Goal: Task Accomplishment & Management: Manage account settings

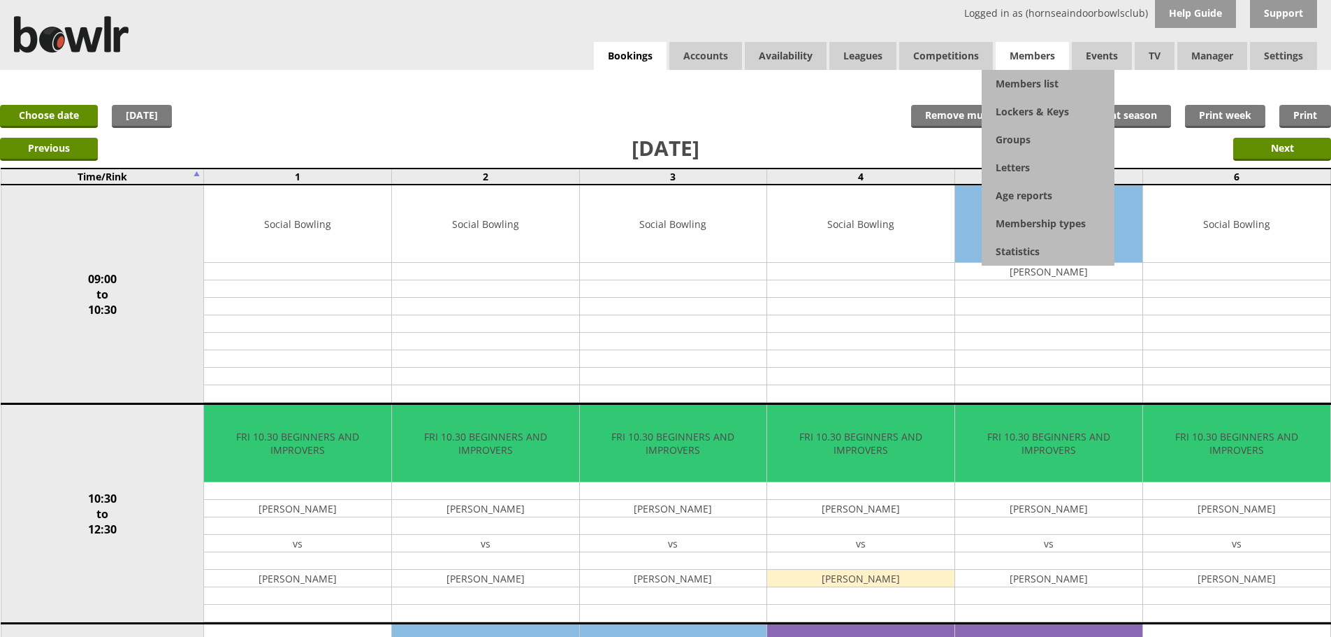
click at [1051, 60] on span "Members" at bounding box center [1032, 56] width 73 height 28
click at [1045, 92] on link "Members list" at bounding box center [1048, 84] width 133 height 28
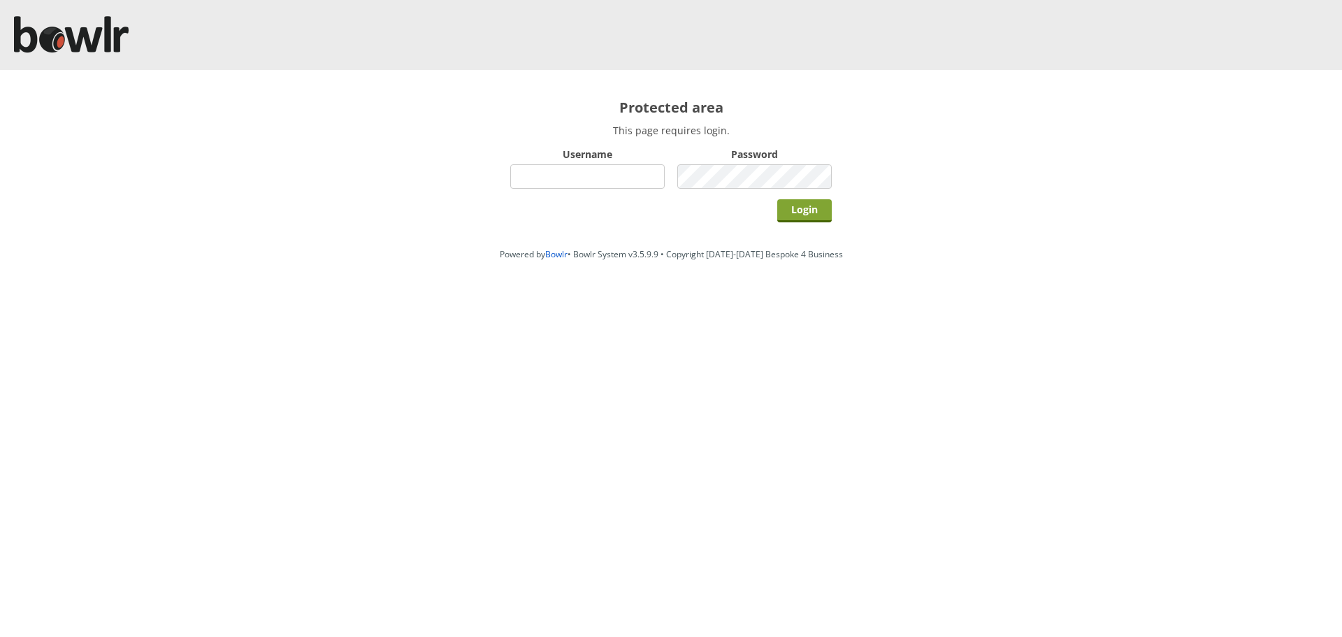
type input "hornseaindoorbowlsclub"
click at [804, 203] on input "Login" at bounding box center [804, 210] width 55 height 23
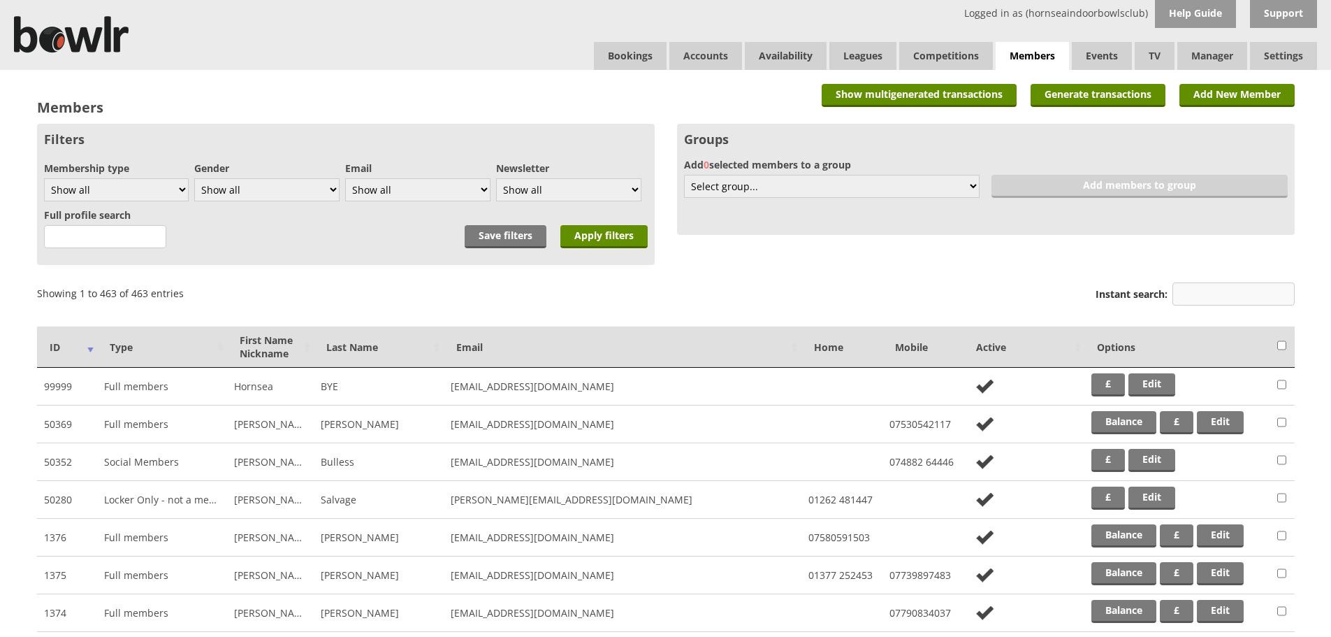
click at [1210, 291] on input "Instant search:" at bounding box center [1234, 293] width 122 height 23
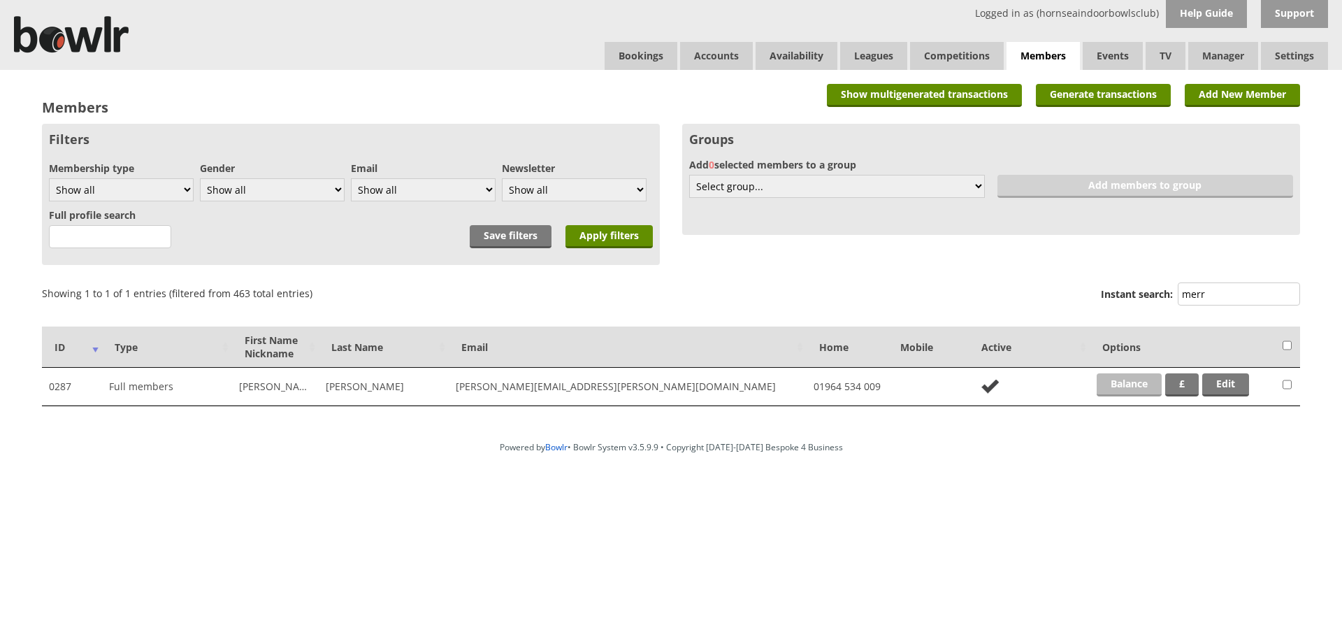
type input "merr"
click at [1124, 385] on link "Balance" at bounding box center [1128, 384] width 65 height 23
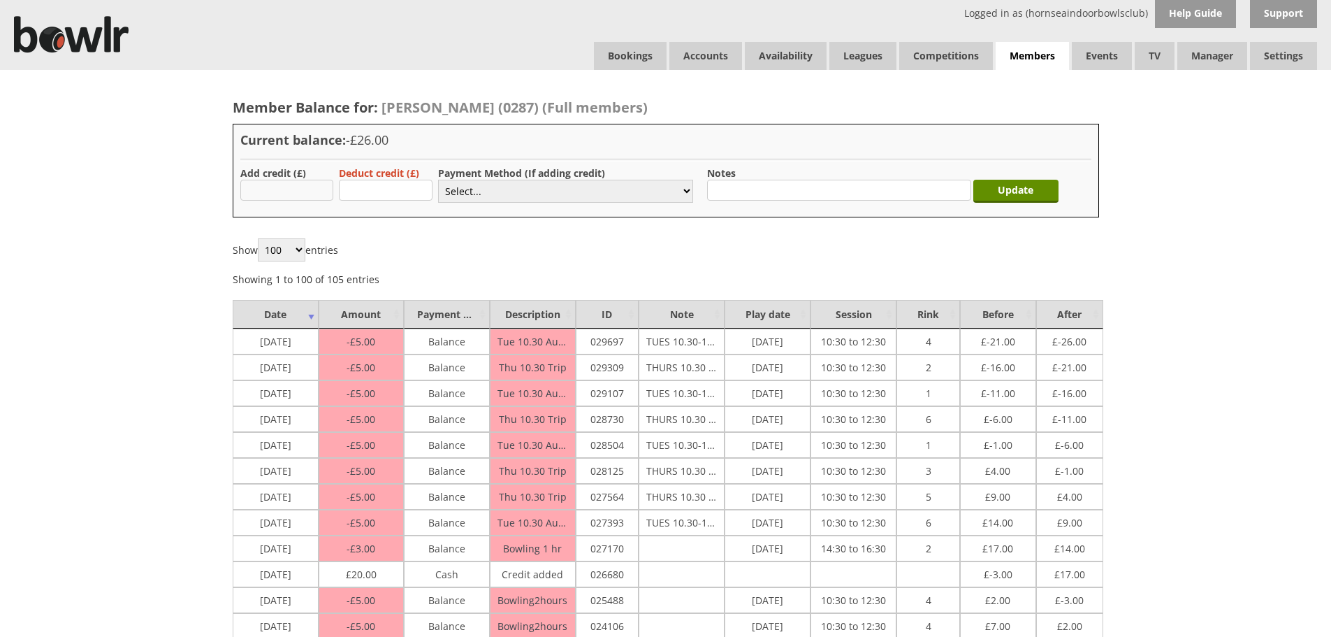
click at [264, 187] on input "text" at bounding box center [287, 190] width 94 height 21
type input "20.00"
click at [544, 191] on select "Select... Cash Card Cheque Bank Transfer Other Member Card Gift Voucher Balance" at bounding box center [565, 191] width 255 height 23
select select "1"
click at [438, 180] on select "Select... Cash Card Cheque Bank Transfer Other Member Card Gift Voucher Balance" at bounding box center [565, 191] width 255 height 23
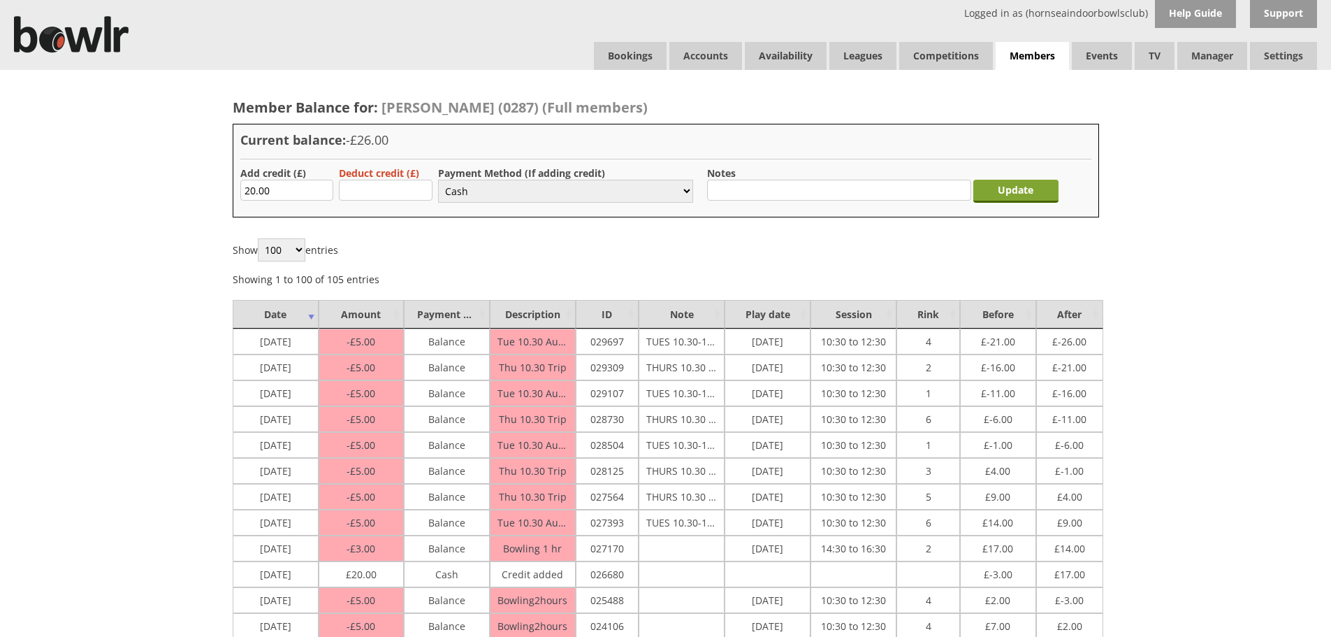
click at [992, 194] on input "Update" at bounding box center [1015, 191] width 85 height 23
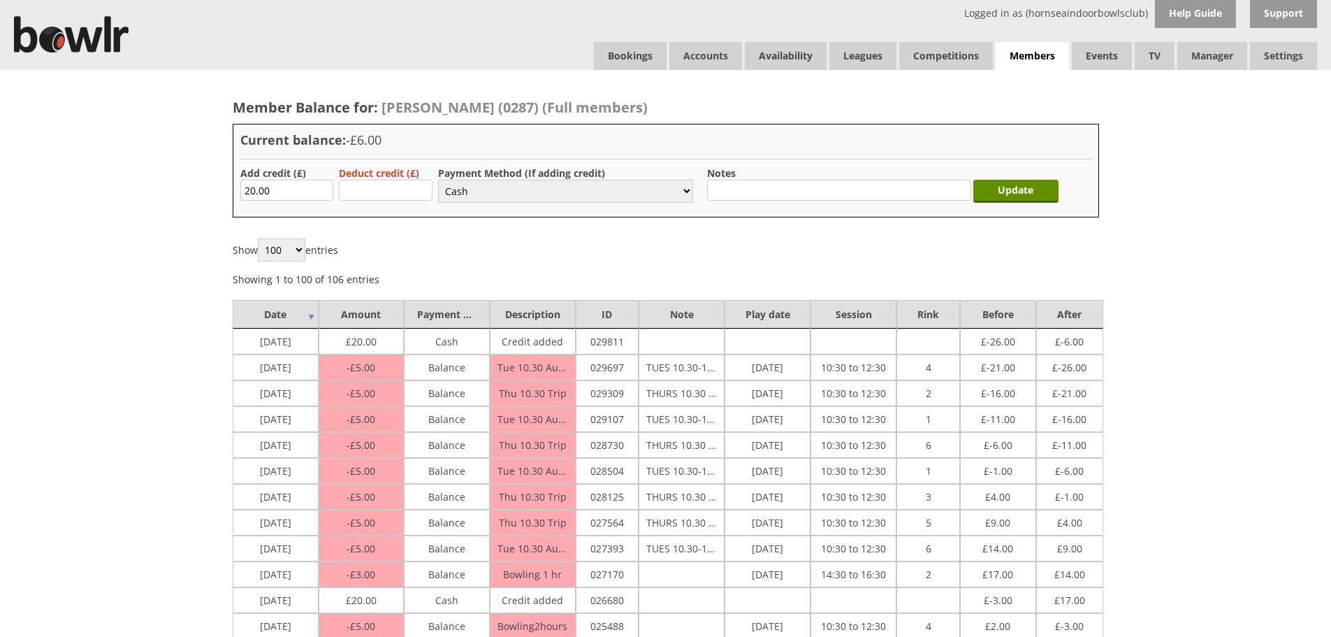
select select "1"
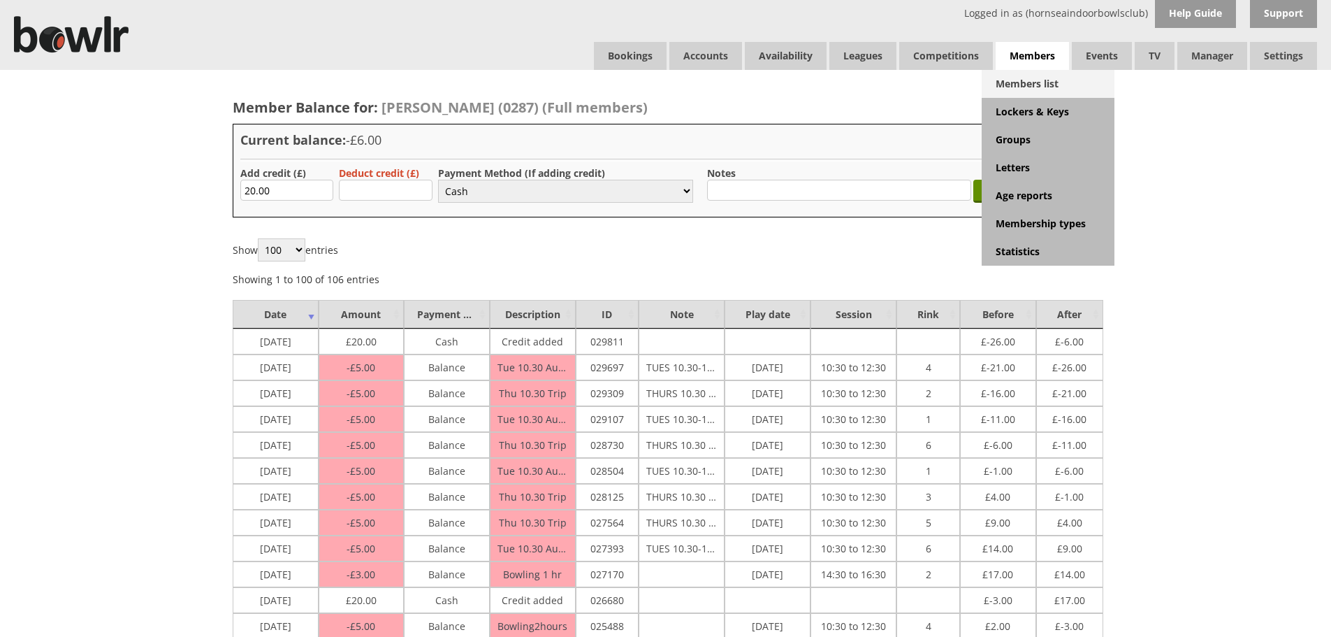
click at [1050, 87] on link "Members list" at bounding box center [1048, 84] width 133 height 28
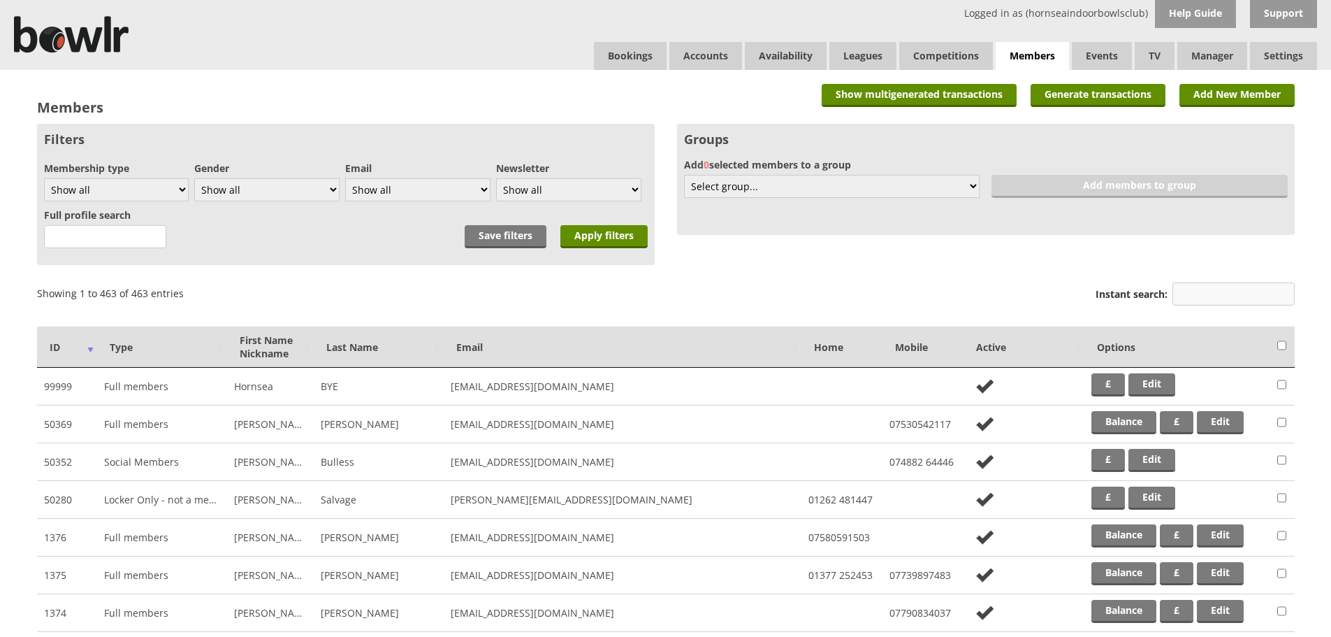
click at [1204, 291] on input "Instant search:" at bounding box center [1234, 293] width 122 height 23
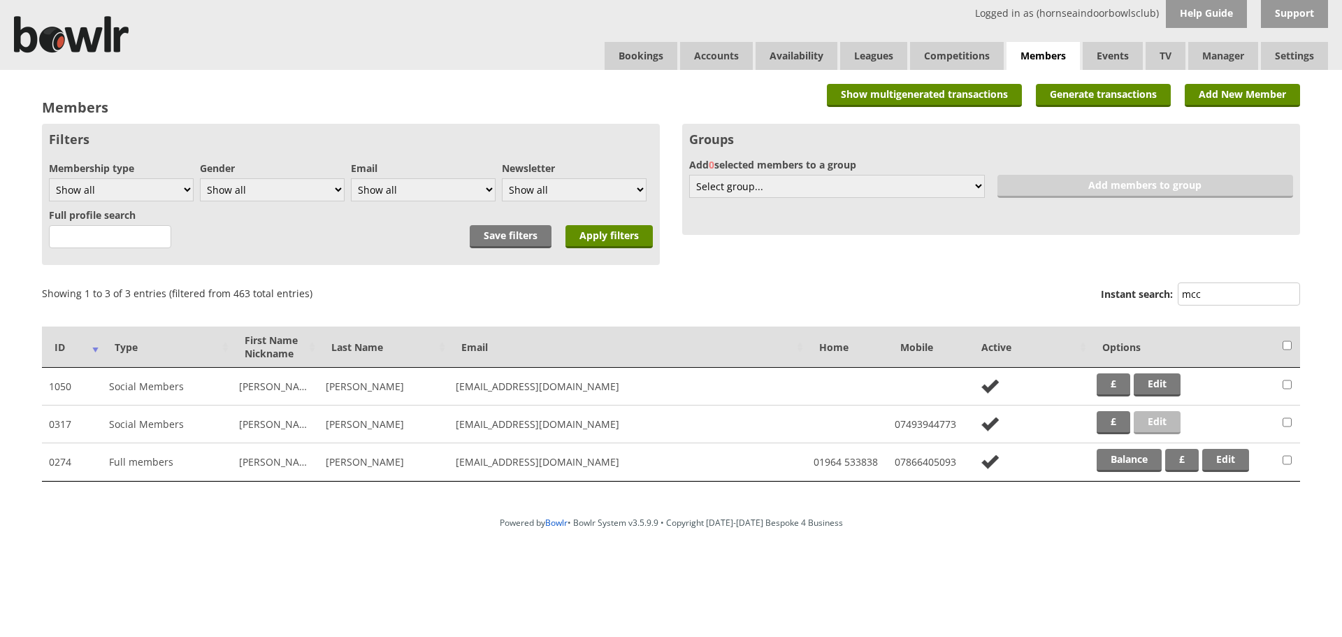
type input "mcc"
click at [1154, 425] on link "Edit" at bounding box center [1156, 422] width 47 height 23
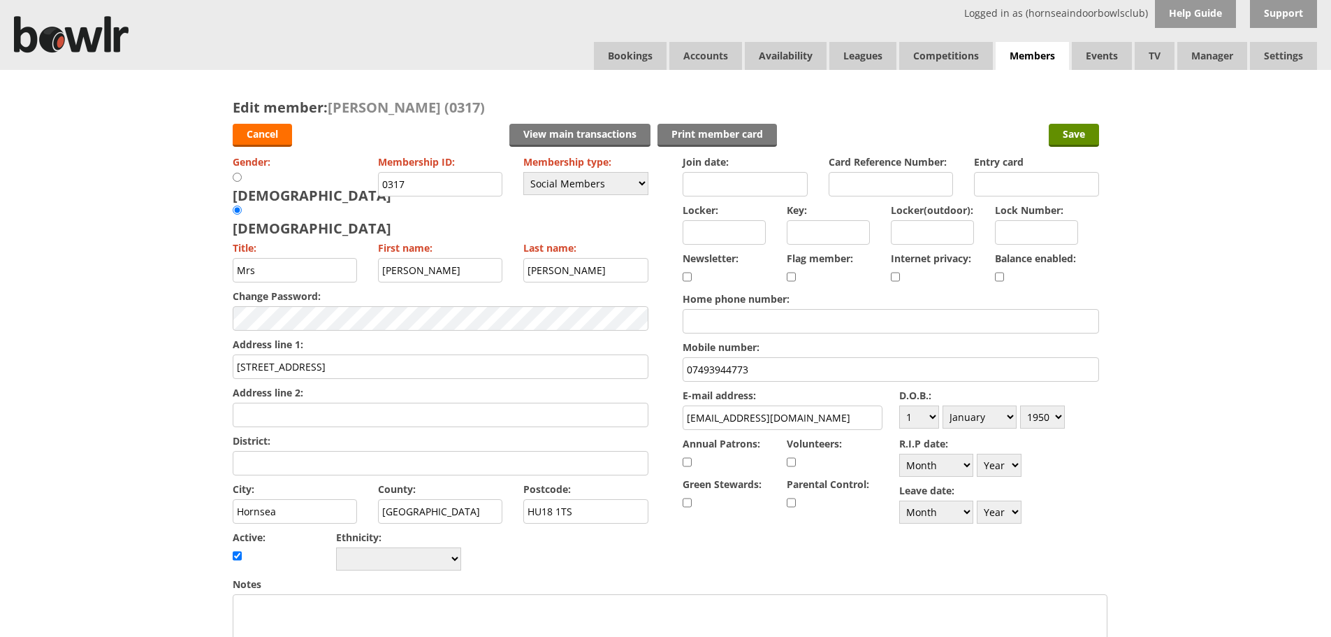
click at [57, 212] on div "Edit member: [PERSON_NAME] (0317) Cancel View main transactions Print member ca…" at bounding box center [665, 611] width 1331 height 1082
